Goal: Task Accomplishment & Management: Manage account settings

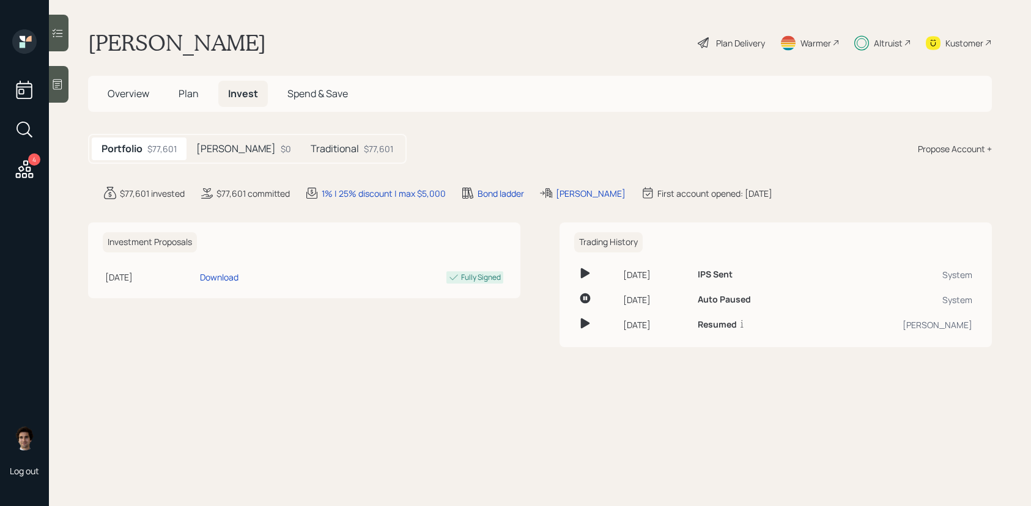
click at [311, 150] on h5 "Traditional" at bounding box center [335, 149] width 48 height 12
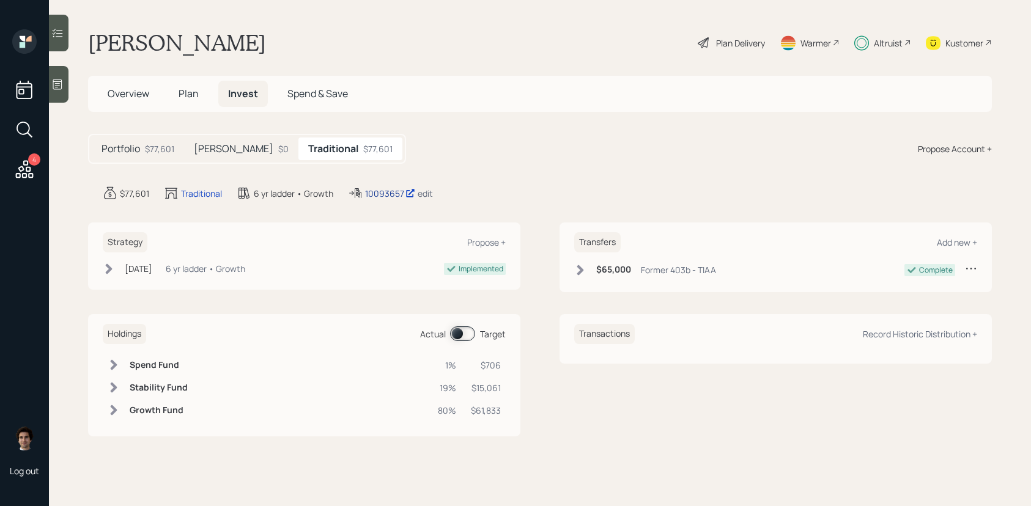
click at [375, 188] on div "10093657" at bounding box center [390, 193] width 50 height 13
click at [198, 98] on h5 "Plan" at bounding box center [189, 94] width 40 height 26
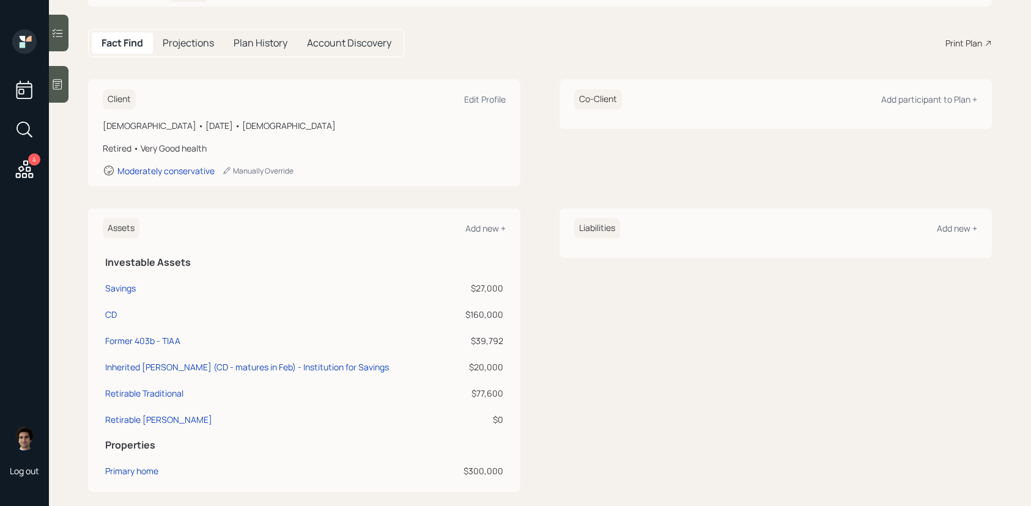
scroll to position [106, 0]
click at [314, 368] on div "Inherited [PERSON_NAME] (CD - matures in Feb) - Institution for Savings" at bounding box center [247, 366] width 284 height 13
select select "roth_ira"
select select "balanced"
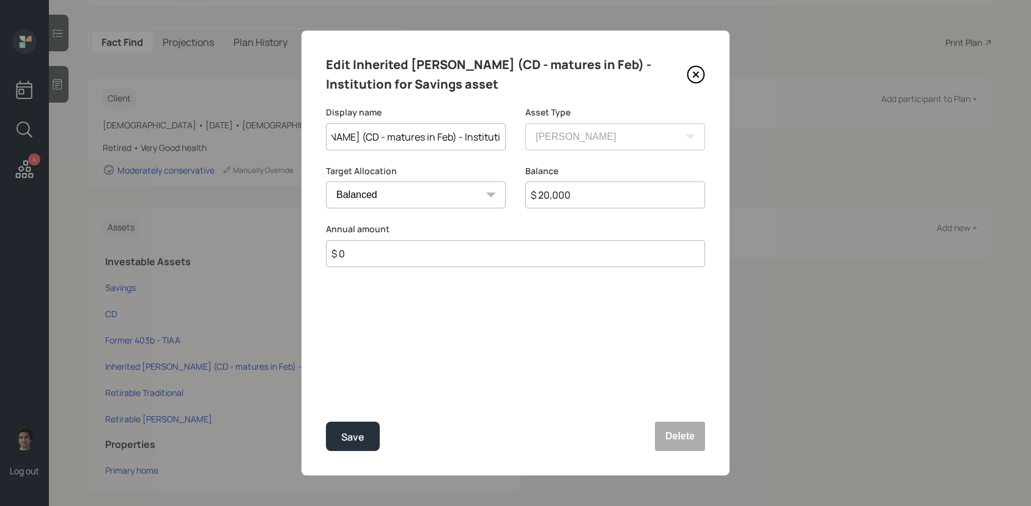
scroll to position [0, 116]
drag, startPoint x: 412, startPoint y: 138, endPoint x: 591, endPoint y: 155, distance: 179.4
click at [591, 155] on div "Display name Inherited [PERSON_NAME] (CD - matures in Feb) - Institution for Sa…" at bounding box center [515, 135] width 379 height 59
type input "Inherited [PERSON_NAME]"
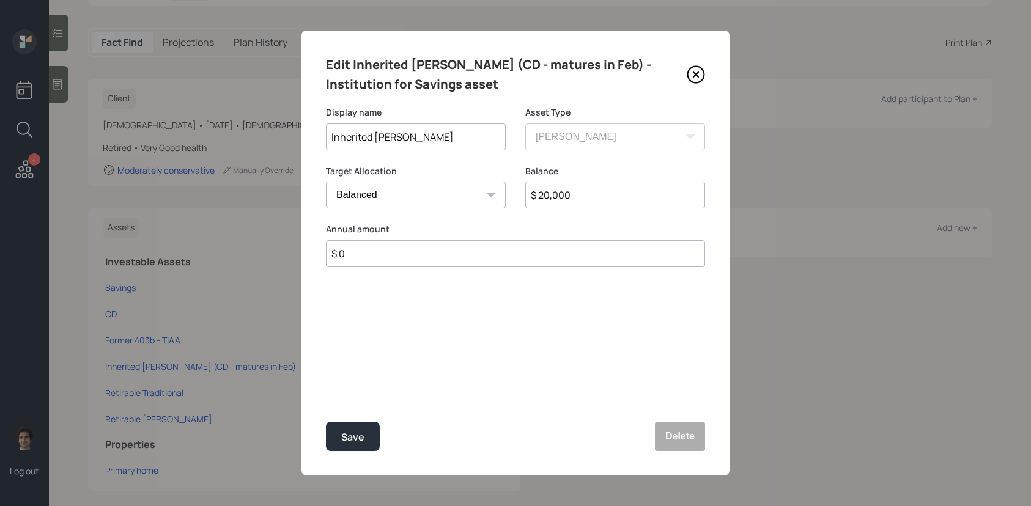
click at [326, 422] on button "Save" at bounding box center [353, 436] width 54 height 29
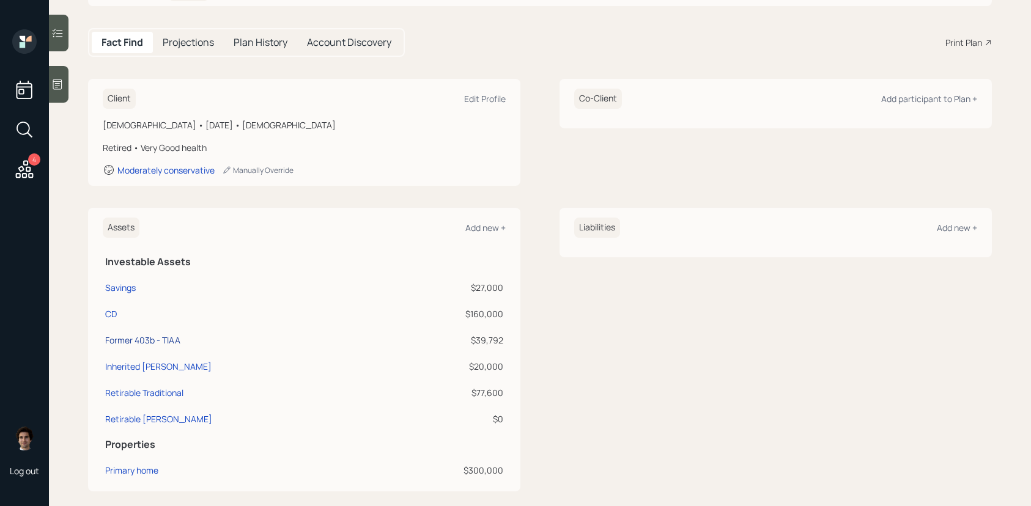
click at [173, 344] on div "Former 403b - TIAA" at bounding box center [142, 340] width 75 height 13
select select "public_school_sponsored"
select select "balanced"
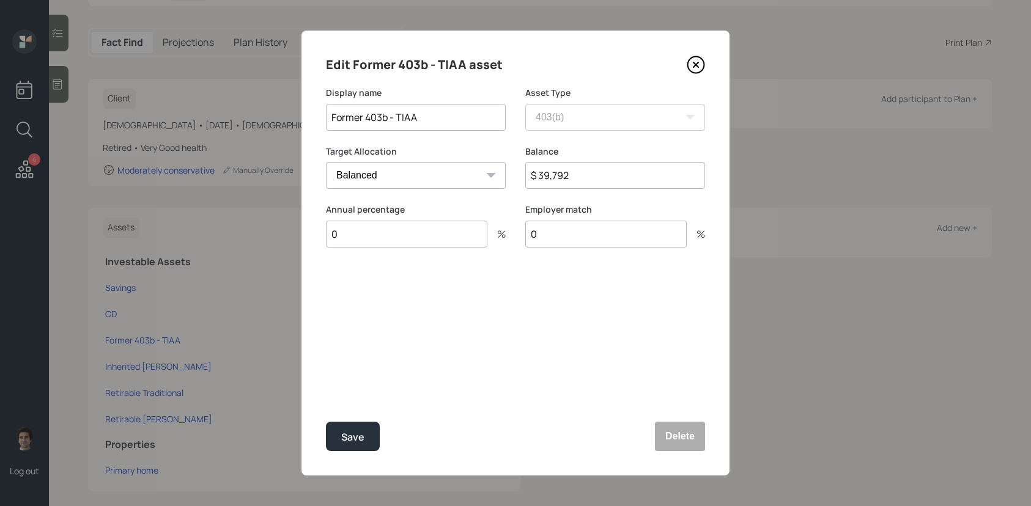
click at [701, 63] on icon at bounding box center [696, 65] width 18 height 18
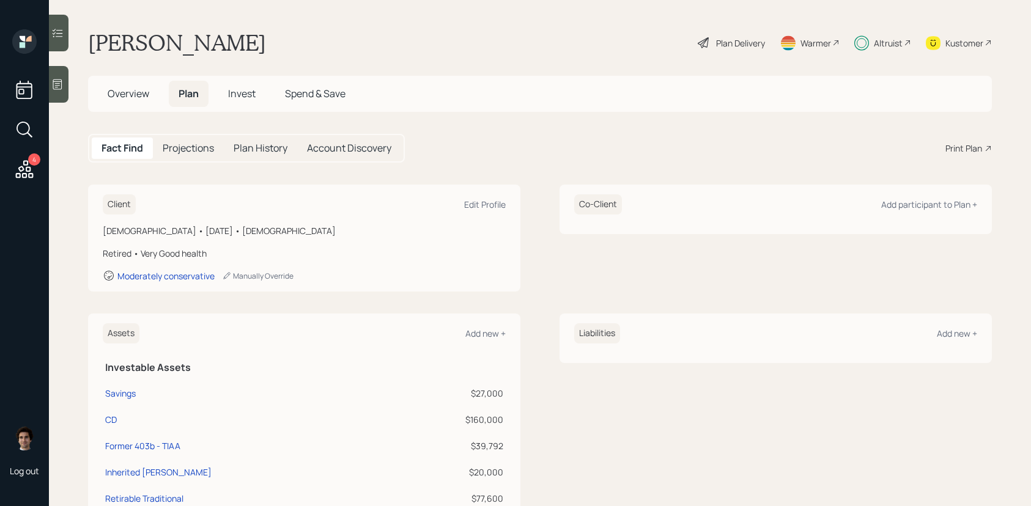
click at [720, 40] on div "Plan Delivery" at bounding box center [740, 43] width 49 height 13
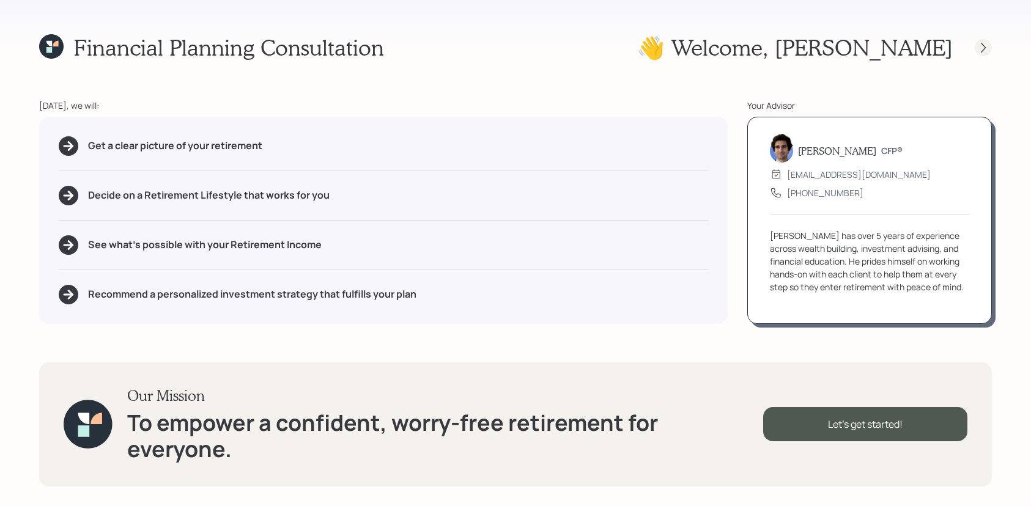
click at [986, 50] on icon at bounding box center [983, 48] width 12 height 12
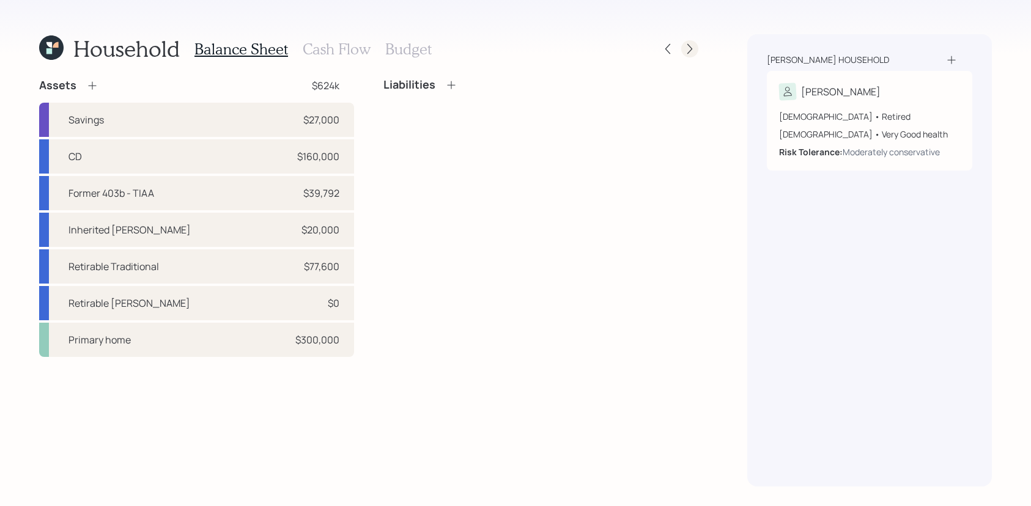
click at [684, 47] on icon at bounding box center [690, 49] width 12 height 12
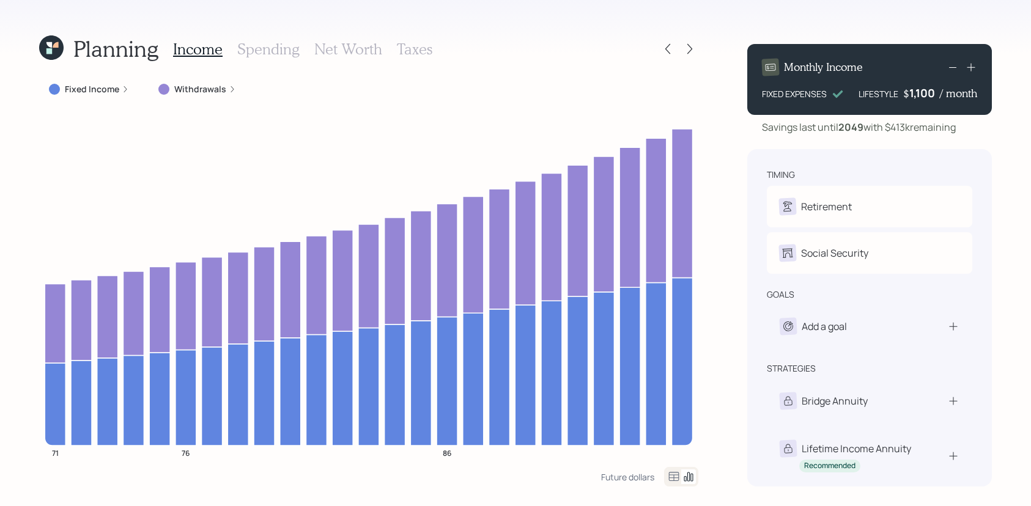
click at [210, 91] on label "Withdrawals" at bounding box center [200, 89] width 52 height 12
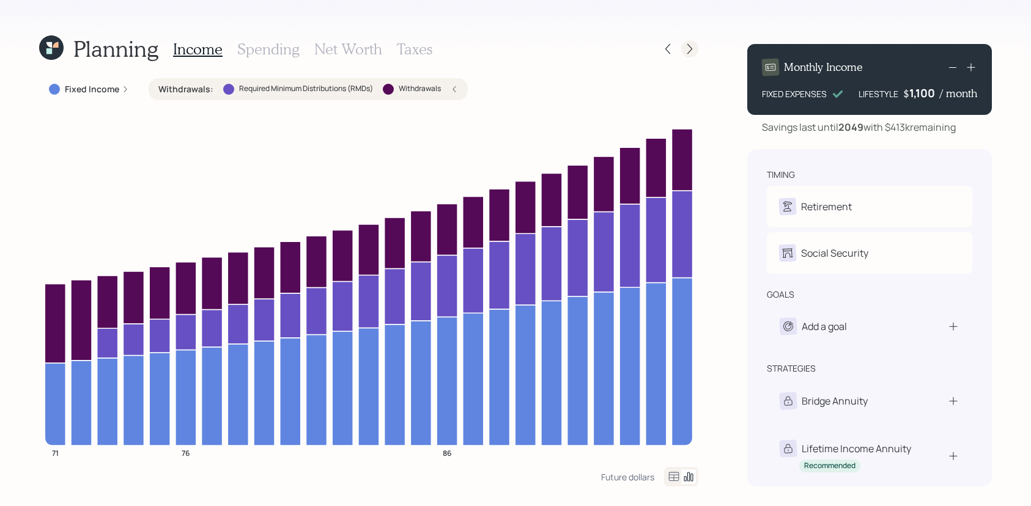
click at [684, 45] on icon at bounding box center [690, 49] width 12 height 12
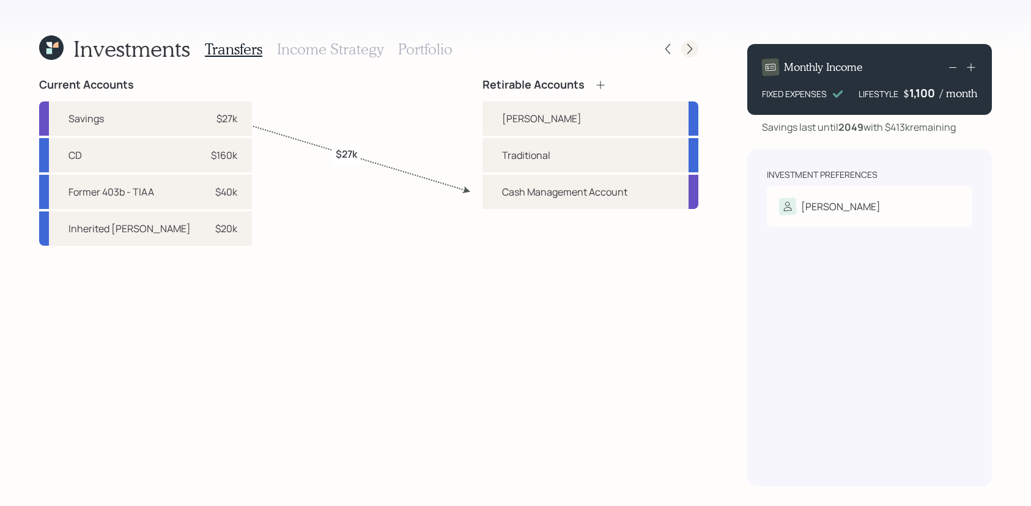
click at [684, 45] on icon at bounding box center [690, 49] width 12 height 12
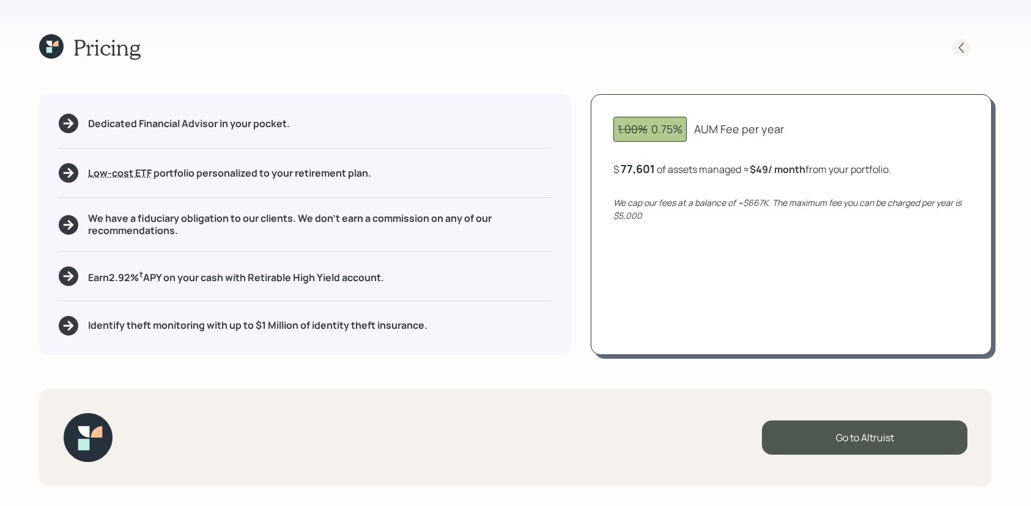
click at [963, 53] on icon at bounding box center [961, 48] width 12 height 12
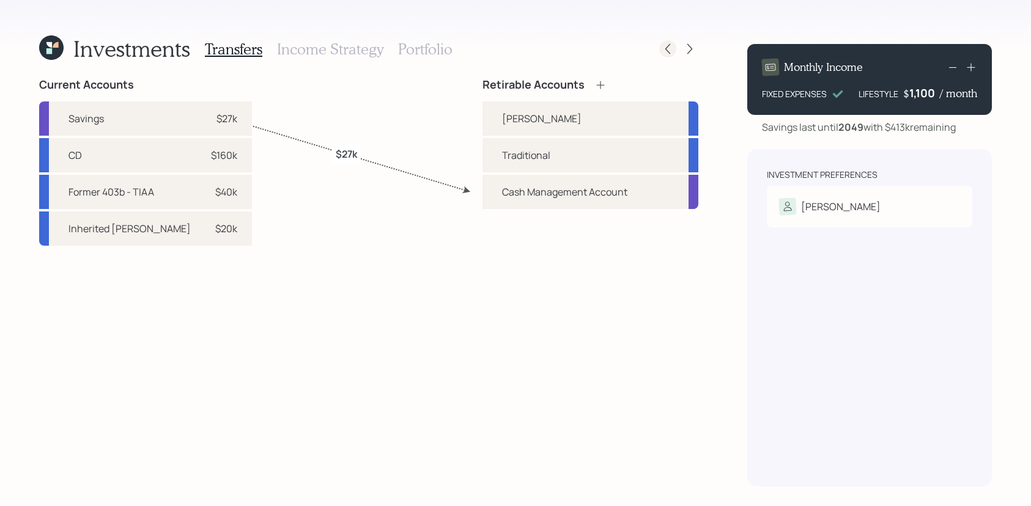
click at [662, 49] on icon at bounding box center [668, 49] width 12 height 12
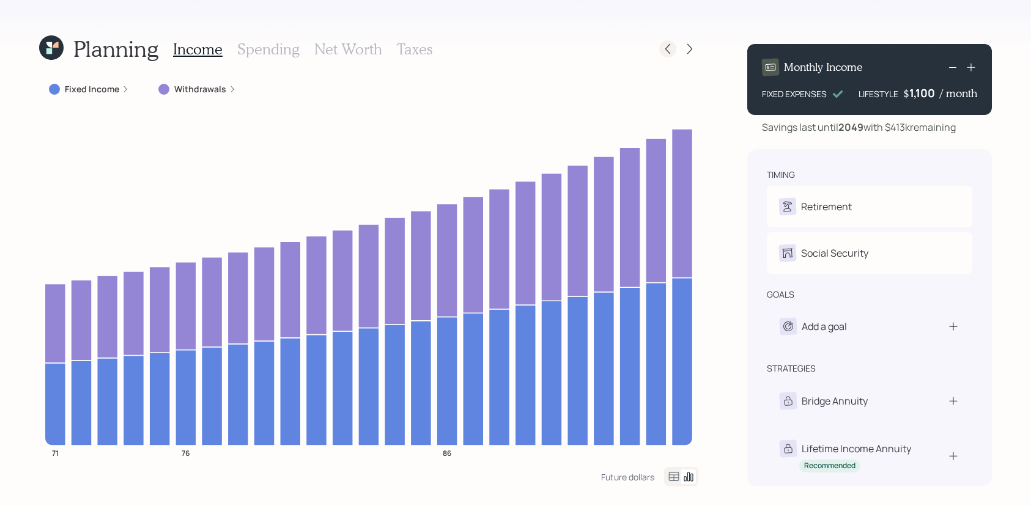
click at [663, 45] on icon at bounding box center [668, 49] width 12 height 12
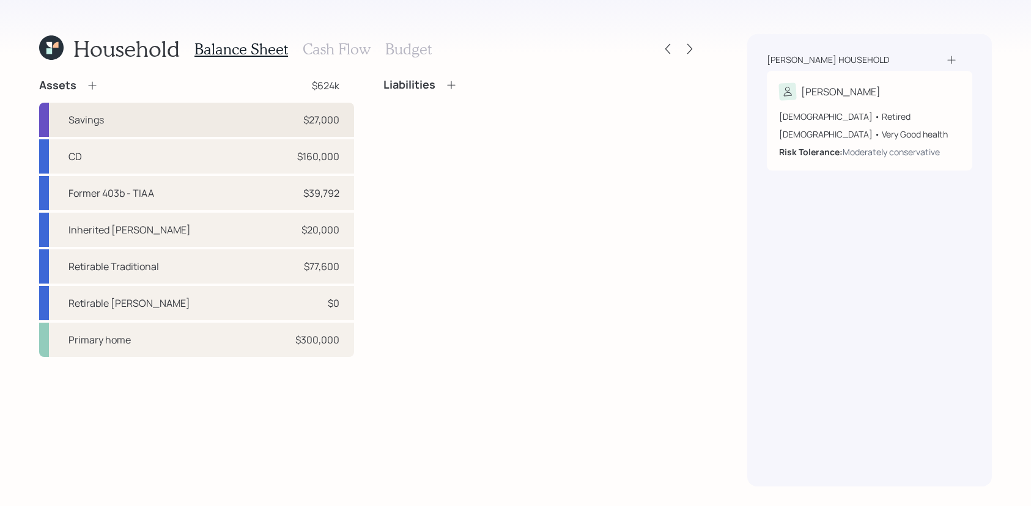
click at [185, 119] on div "Savings $27,000" at bounding box center [196, 120] width 315 height 34
select select "emergency_fund"
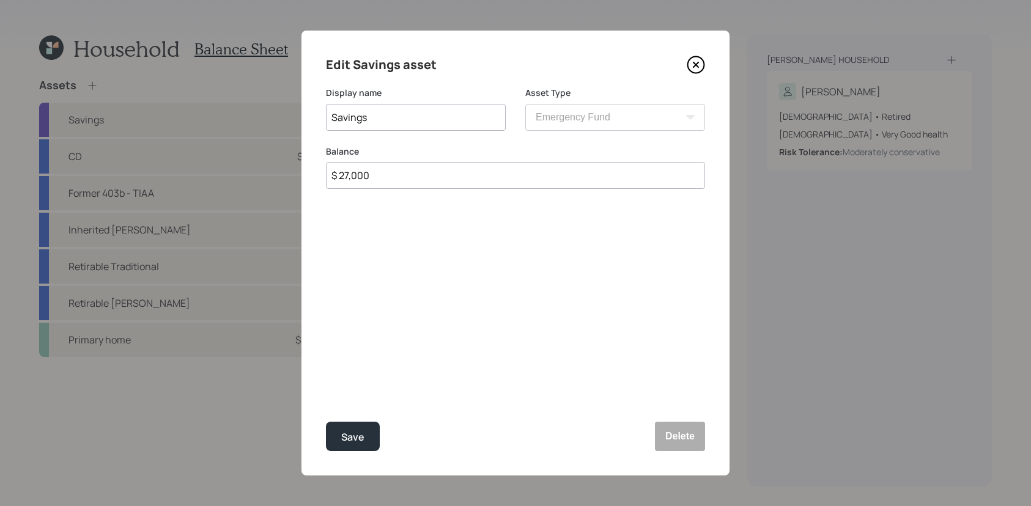
click at [689, 70] on icon at bounding box center [696, 65] width 18 height 18
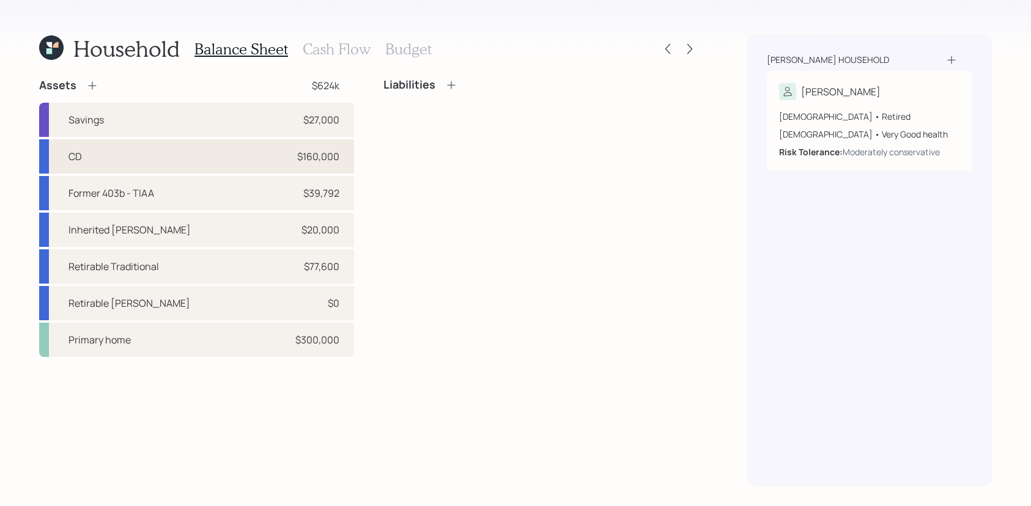
click at [142, 163] on div "CD $160,000" at bounding box center [196, 156] width 315 height 34
select select "taxable"
select select "balanced"
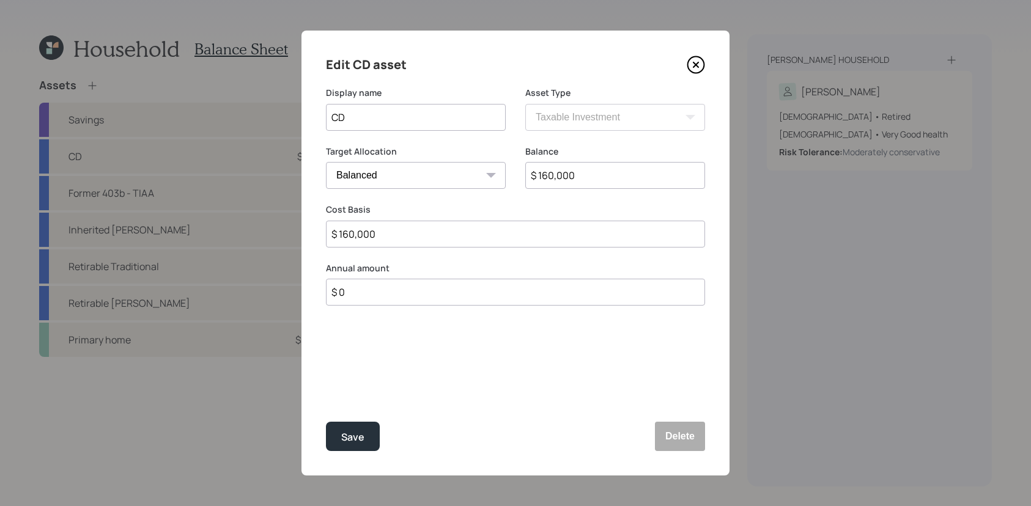
click at [685, 65] on div "Edit CD asset" at bounding box center [515, 65] width 379 height 20
click at [690, 65] on icon at bounding box center [696, 65] width 18 height 18
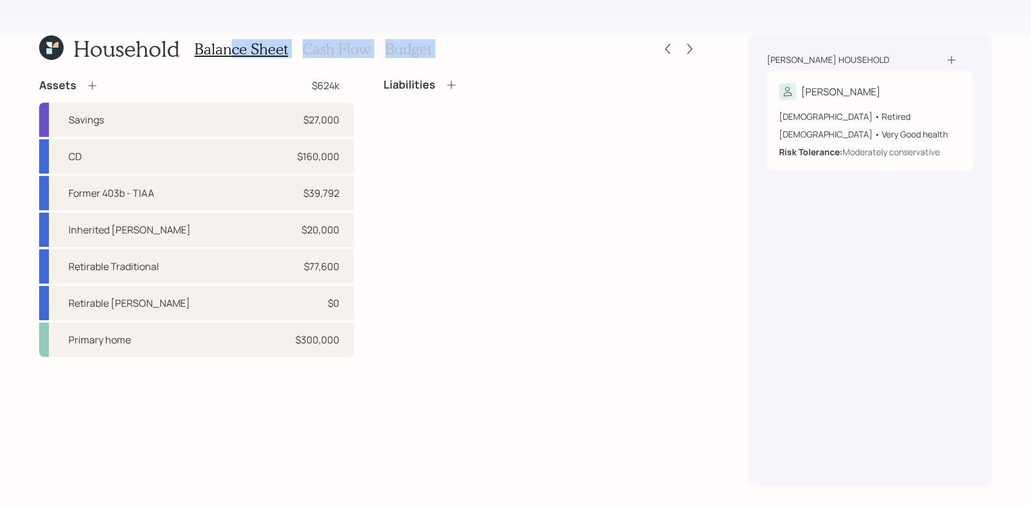
drag, startPoint x: 686, startPoint y: 41, endPoint x: 229, endPoint y: 55, distance: 457.0
click at [229, 55] on div "Household Balance Sheet Cash Flow Budget" at bounding box center [368, 48] width 659 height 29
click at [330, 53] on h3 "Cash Flow" at bounding box center [337, 49] width 68 height 18
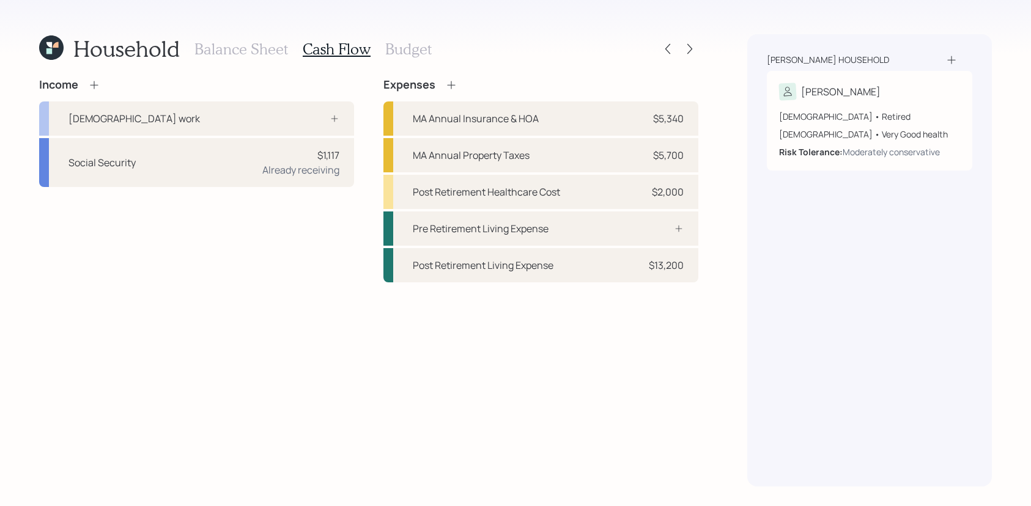
click at [419, 55] on h3 "Budget" at bounding box center [408, 49] width 46 height 18
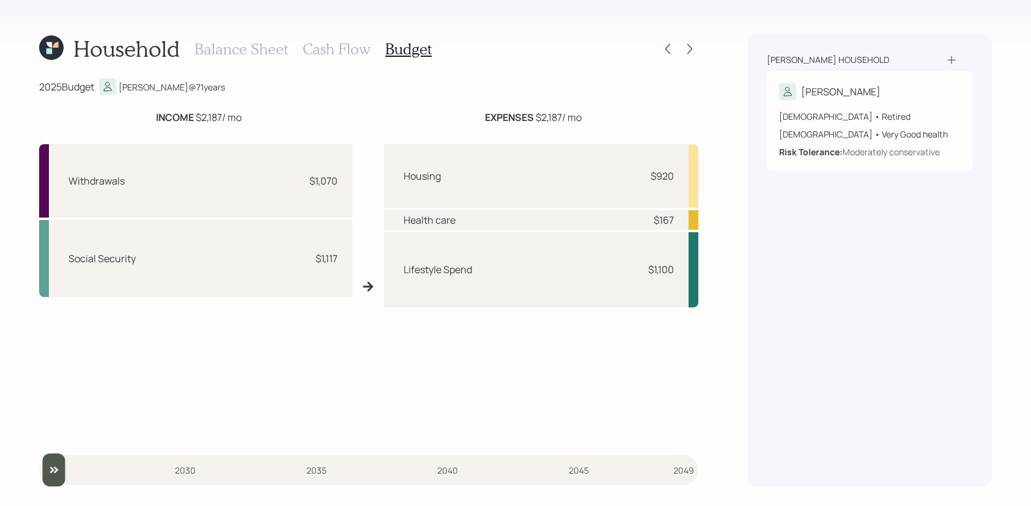
click at [366, 48] on h3 "Cash Flow" at bounding box center [337, 49] width 68 height 18
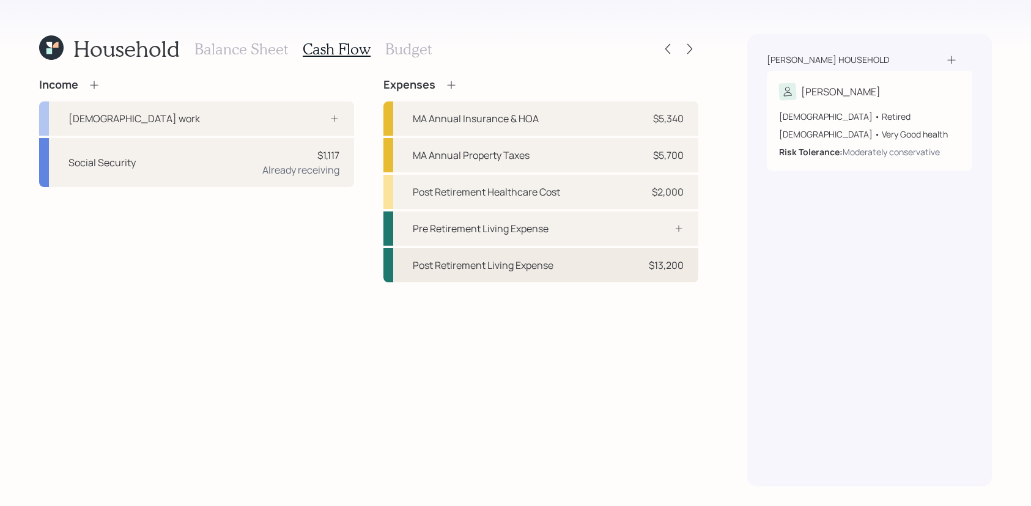
click at [437, 275] on div "Post Retirement Living Expense $13,200" at bounding box center [540, 265] width 315 height 34
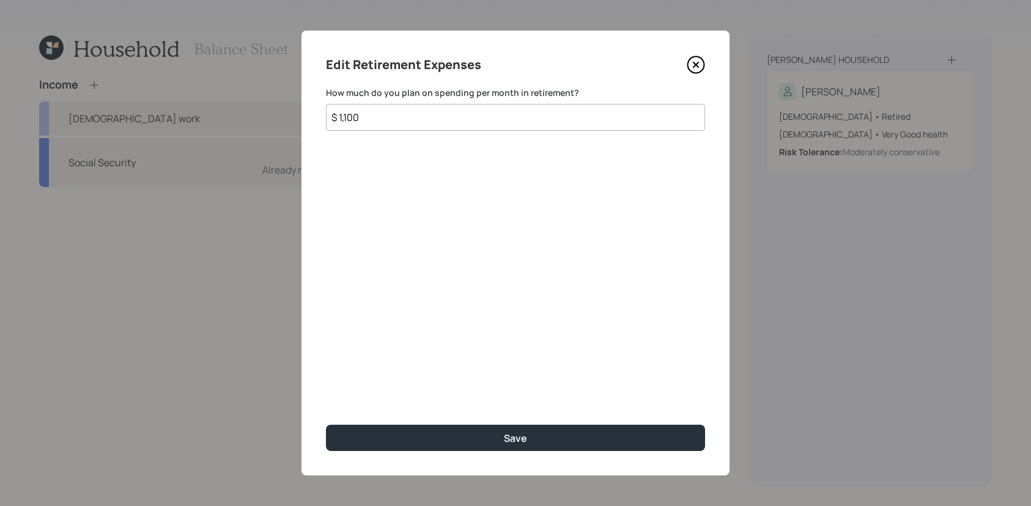
click at [706, 61] on div "Edit Retirement Expenses How much do you plan on spending per month in retireme…" at bounding box center [515, 253] width 428 height 445
click at [698, 61] on icon at bounding box center [696, 65] width 18 height 18
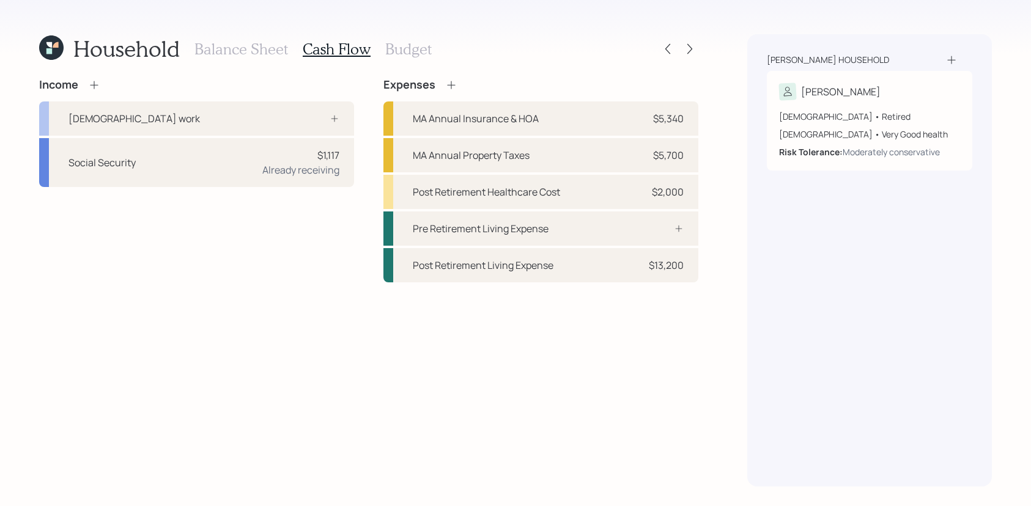
click at [235, 49] on h3 "Balance Sheet" at bounding box center [241, 49] width 94 height 18
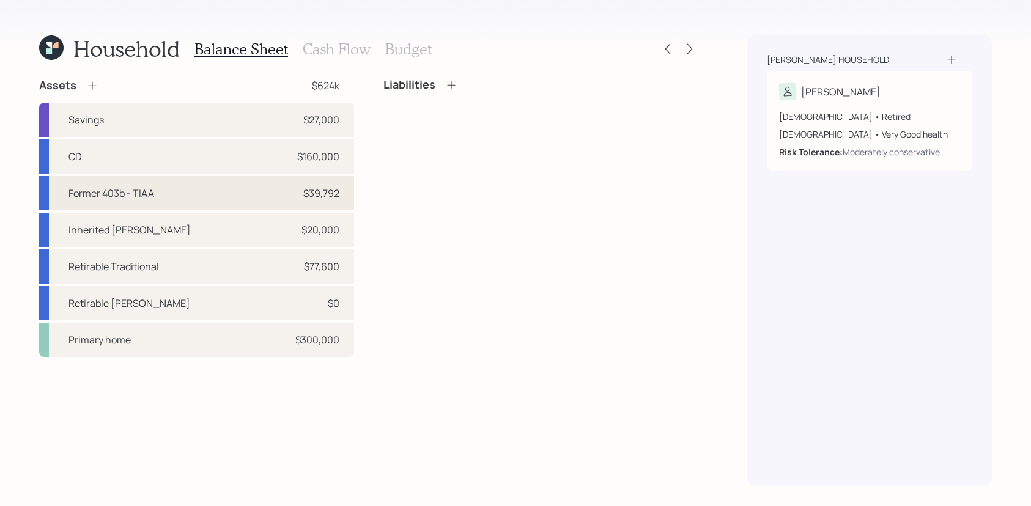
click at [261, 198] on div "Former 403b - TIAA $39,792" at bounding box center [196, 193] width 315 height 34
select select "public_school_sponsored"
select select "balanced"
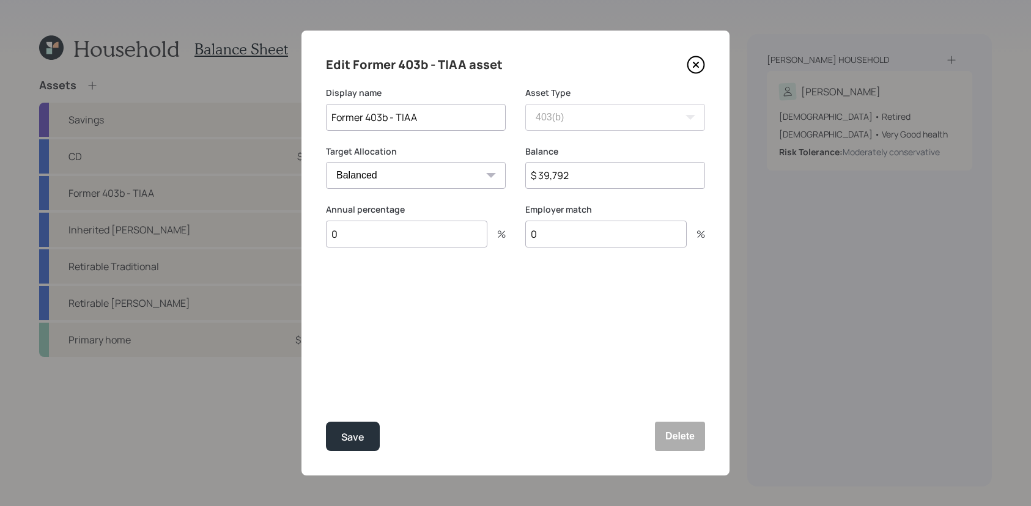
click at [701, 68] on icon at bounding box center [696, 65] width 18 height 18
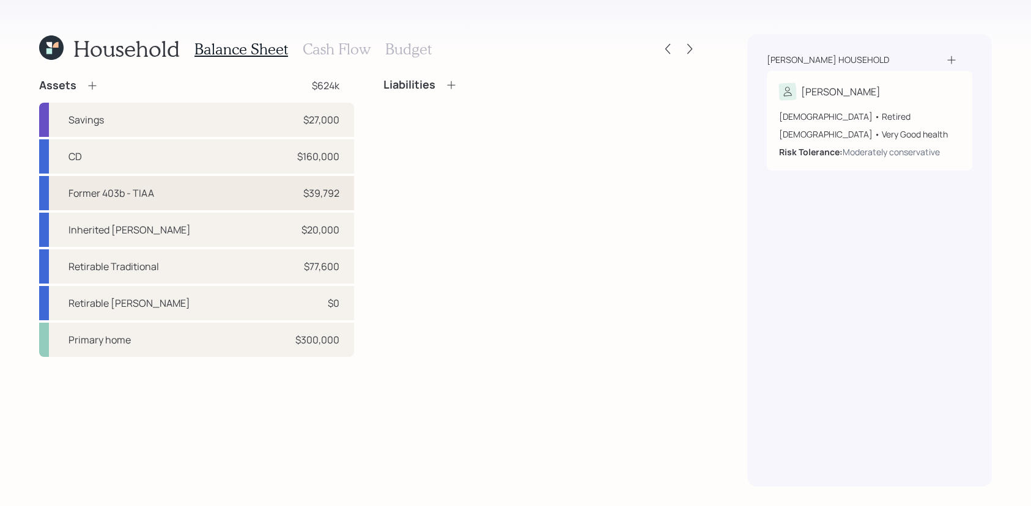
click at [312, 207] on div "Former 403b - TIAA $39,792" at bounding box center [196, 193] width 315 height 34
select select "public_school_sponsored"
select select "balanced"
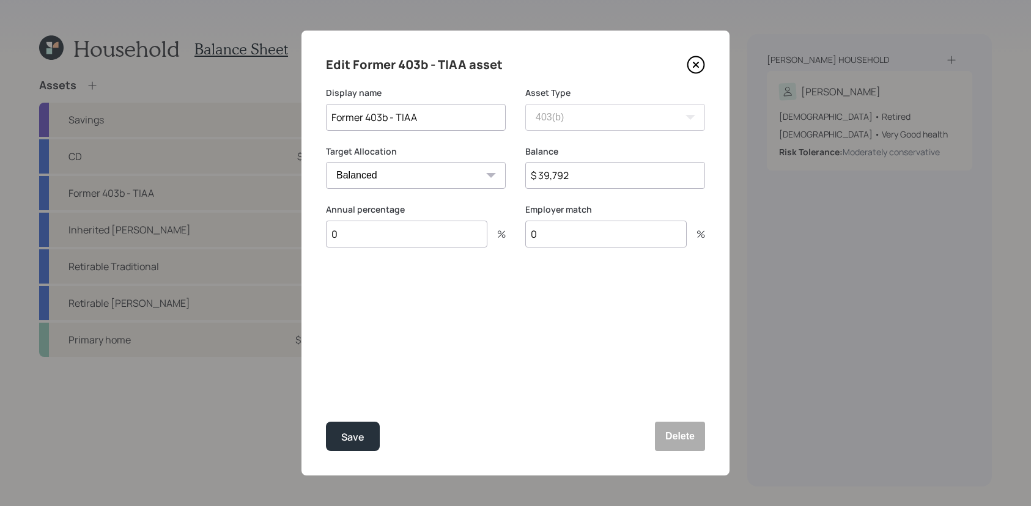
click at [695, 74] on div "Edit Former 403b - TIAA asset" at bounding box center [515, 65] width 379 height 20
click at [695, 68] on icon at bounding box center [696, 65] width 18 height 18
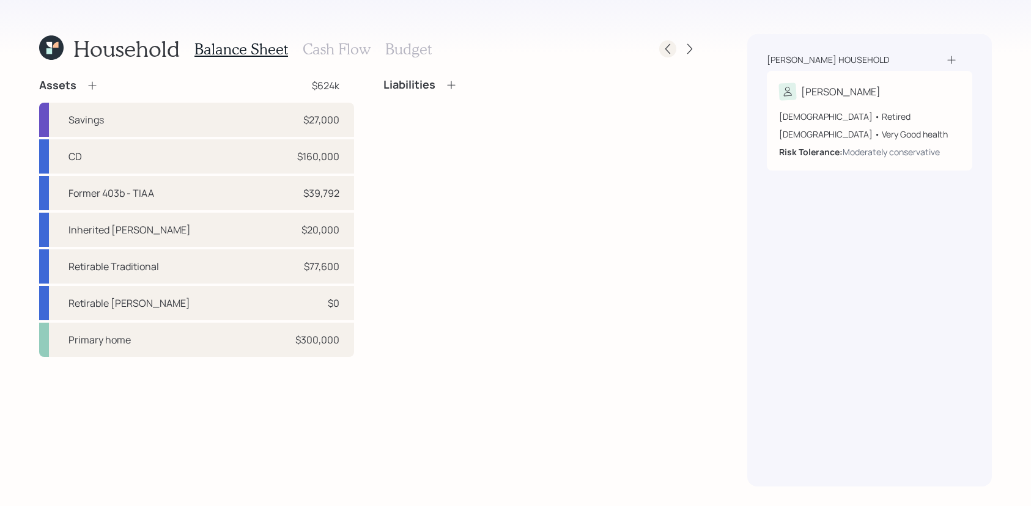
click at [668, 49] on icon at bounding box center [668, 49] width 12 height 12
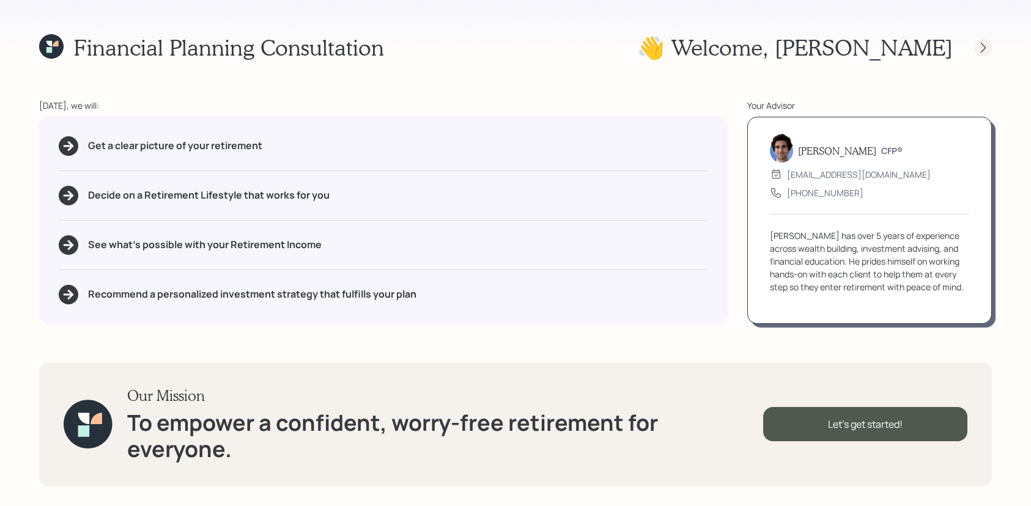
click at [988, 39] on div at bounding box center [972, 47] width 39 height 17
click at [985, 42] on icon at bounding box center [983, 48] width 12 height 12
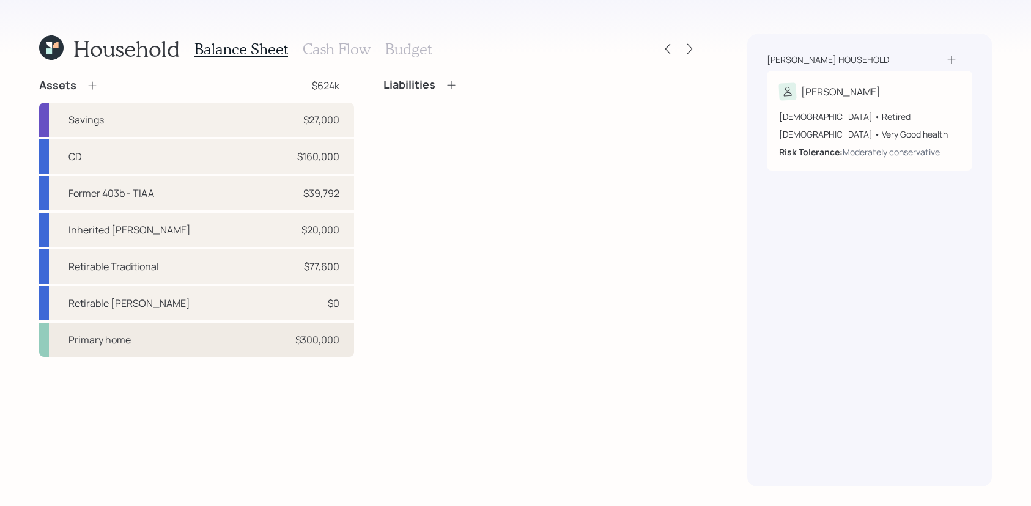
click at [154, 352] on div "Primary home $300,000" at bounding box center [196, 340] width 315 height 34
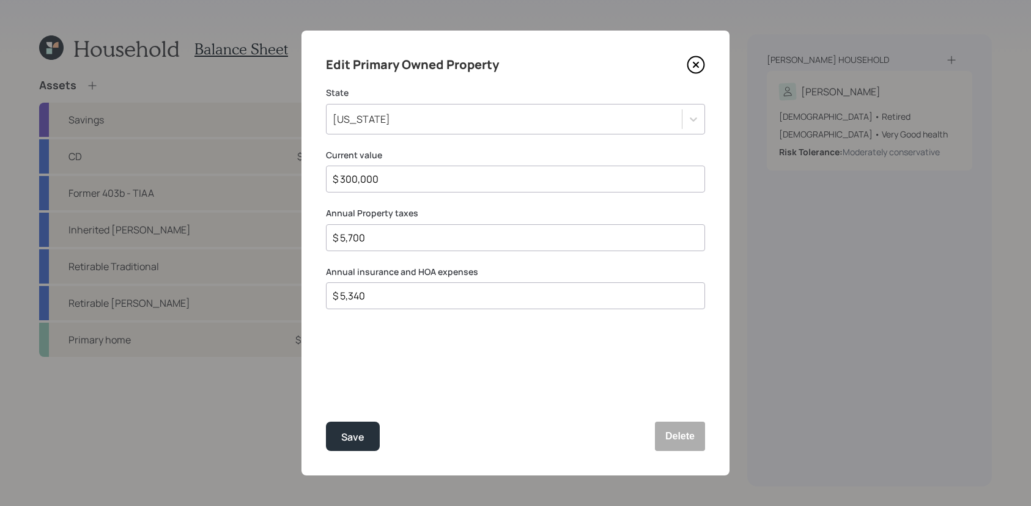
click at [697, 59] on icon at bounding box center [696, 65] width 18 height 18
